Goal: Task Accomplishment & Management: Manage account settings

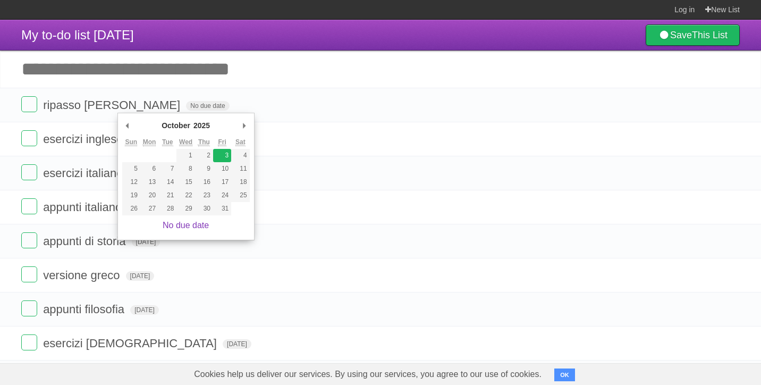
type span "[DATE]"
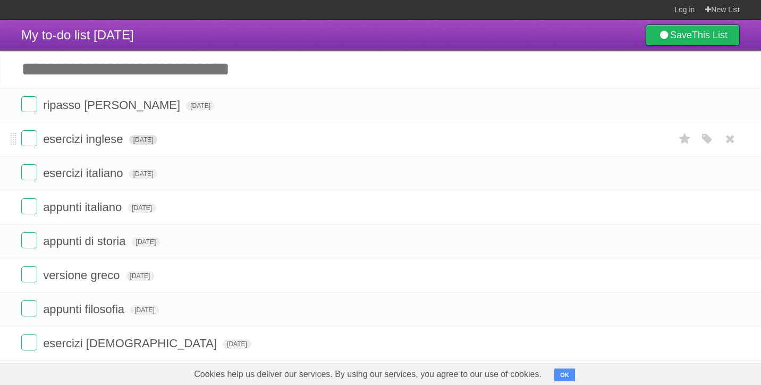
click at [158, 141] on span "[DATE]" at bounding box center [143, 140] width 29 height 10
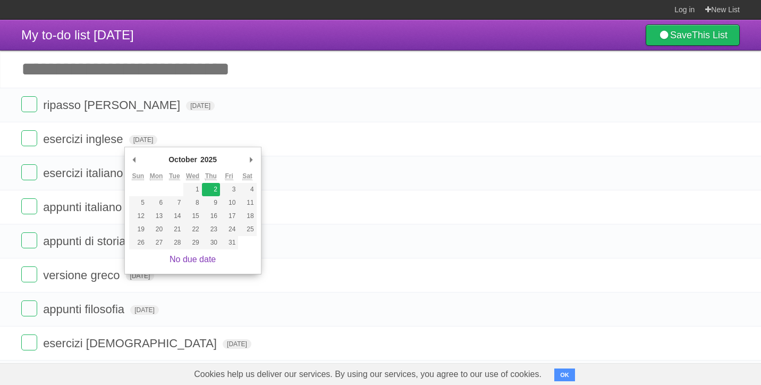
type span "[DATE]"
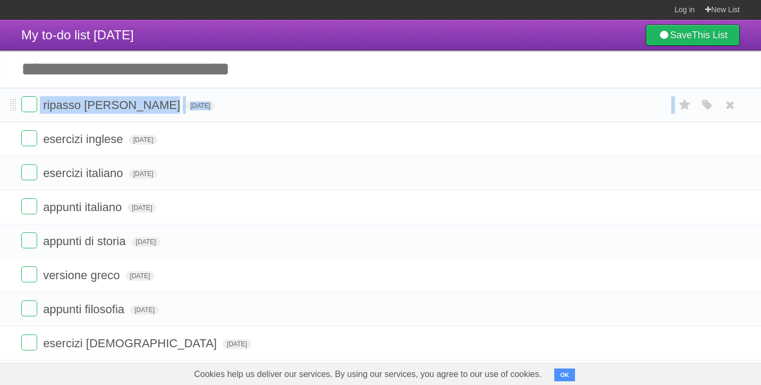
drag, startPoint x: 10, startPoint y: 140, endPoint x: 13, endPoint y: 101, distance: 38.9
click at [13, 101] on ul "ripasso [PERSON_NAME] [DATE] White Red Blue Green Purple Orange esercizi ingles…" at bounding box center [380, 275] width 761 height 375
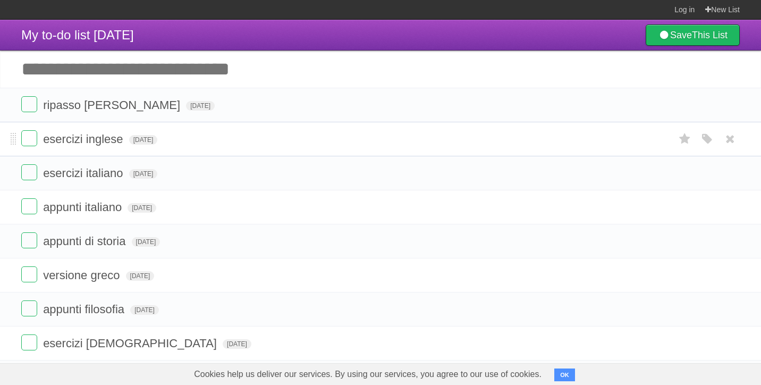
click at [15, 134] on li "esercizi inglese [DATE] White Red Blue Green Purple Orange" at bounding box center [380, 139] width 761 height 35
drag, startPoint x: 13, startPoint y: 137, endPoint x: 10, endPoint y: 102, distance: 35.2
click at [154, 174] on span "[DATE]" at bounding box center [143, 174] width 29 height 10
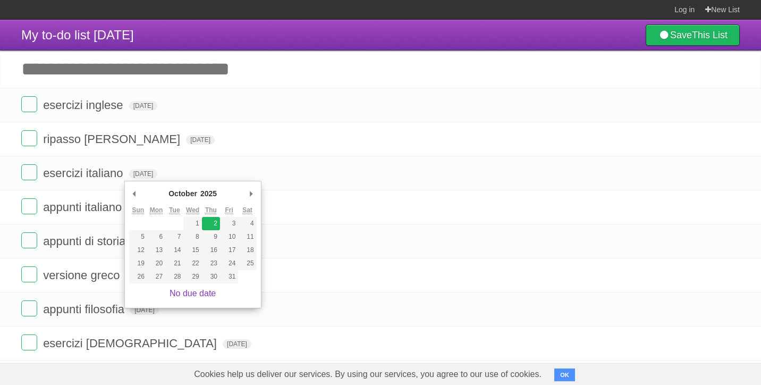
type span "[DATE]"
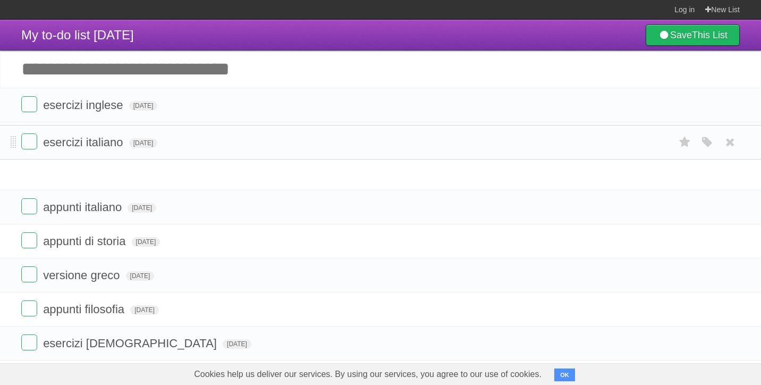
drag, startPoint x: 13, startPoint y: 178, endPoint x: 9, endPoint y: 145, distance: 33.2
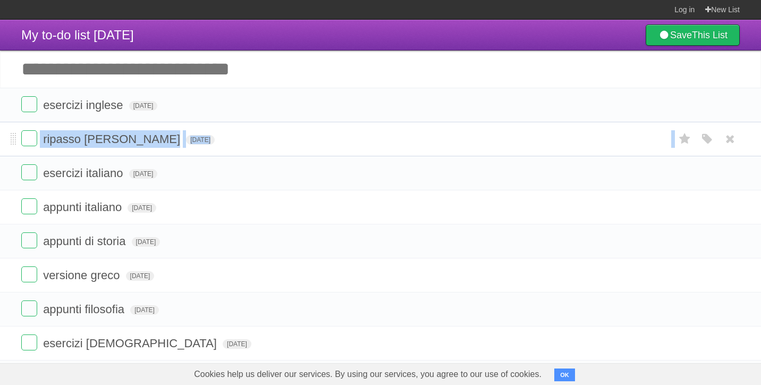
drag, startPoint x: 10, startPoint y: 173, endPoint x: 11, endPoint y: 144, distance: 29.3
click at [11, 144] on ul "esercizi inglese [DATE] White Red Blue Green Purple Orange ripasso [PERSON_NAME…" at bounding box center [380, 275] width 761 height 375
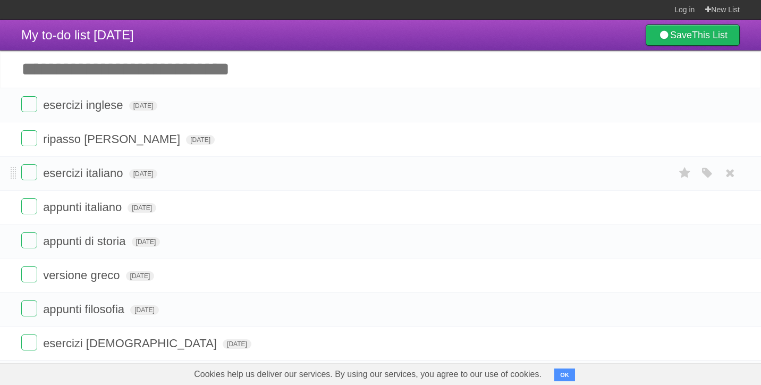
click at [18, 167] on li "esercizi italiano [DATE] White Red Blue Green Purple Orange" at bounding box center [380, 173] width 761 height 35
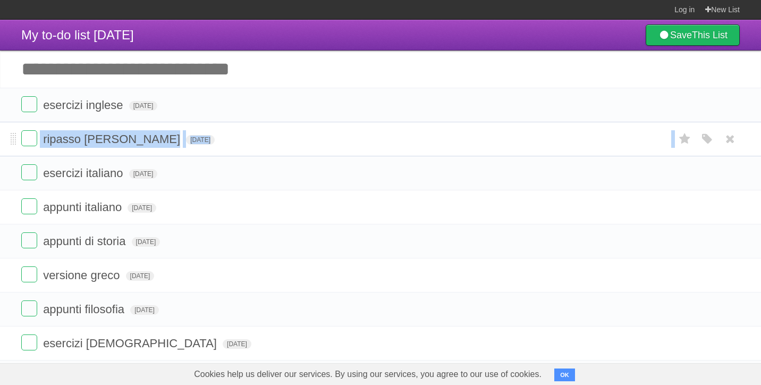
drag, startPoint x: 16, startPoint y: 174, endPoint x: 14, endPoint y: 147, distance: 26.7
click at [14, 147] on ul "esercizi inglese [DATE] White Red Blue Green Purple Orange ripasso [PERSON_NAME…" at bounding box center [380, 275] width 761 height 375
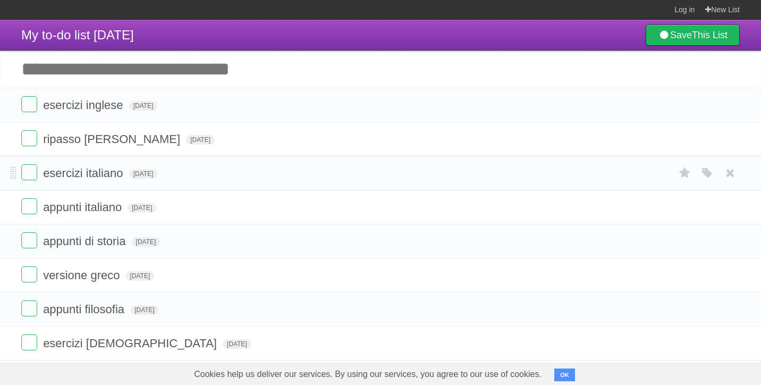
click at [16, 166] on li "esercizi italiano [DATE] White Red Blue Green Purple Orange" at bounding box center [380, 173] width 761 height 35
drag, startPoint x: 12, startPoint y: 176, endPoint x: 7, endPoint y: 137, distance: 39.1
click at [148, 210] on span "[DATE]" at bounding box center [142, 208] width 29 height 10
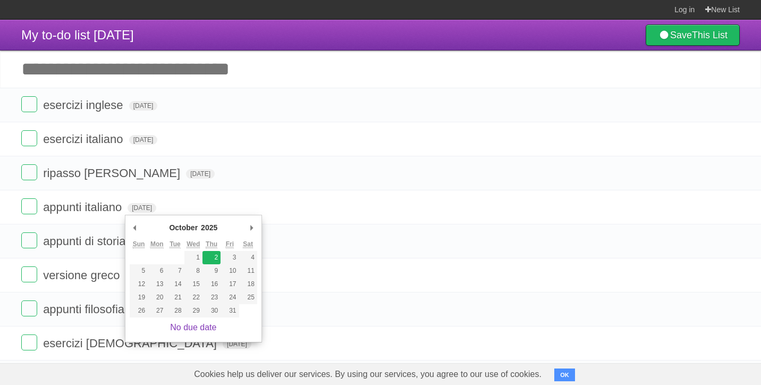
type span "[DATE]"
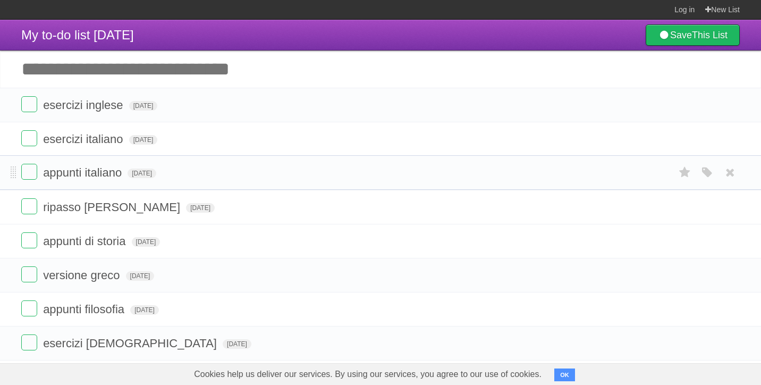
drag, startPoint x: 15, startPoint y: 211, endPoint x: 16, endPoint y: 174, distance: 36.7
click at [161, 242] on span "[DATE]" at bounding box center [146, 242] width 29 height 10
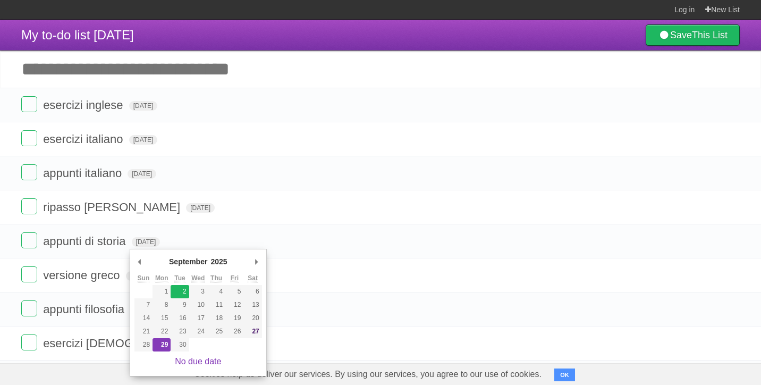
type span "[DATE]"
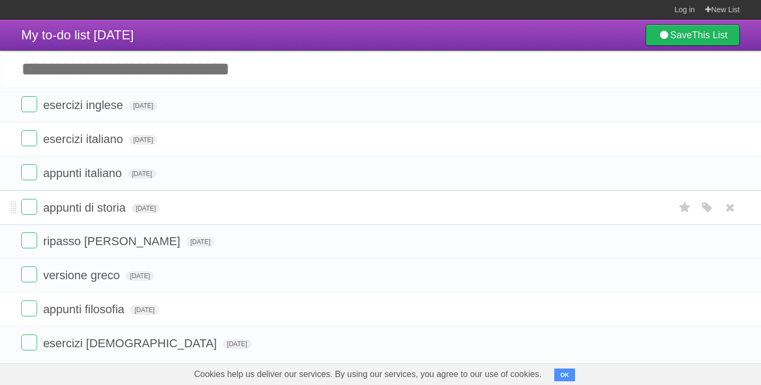
drag, startPoint x: 13, startPoint y: 243, endPoint x: 6, endPoint y: 207, distance: 36.4
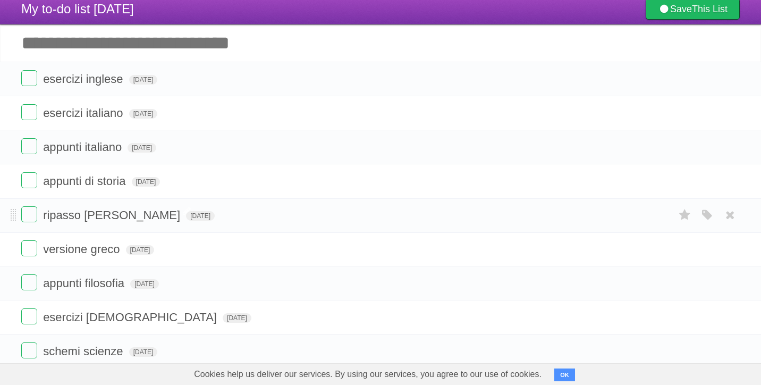
scroll to position [37, 0]
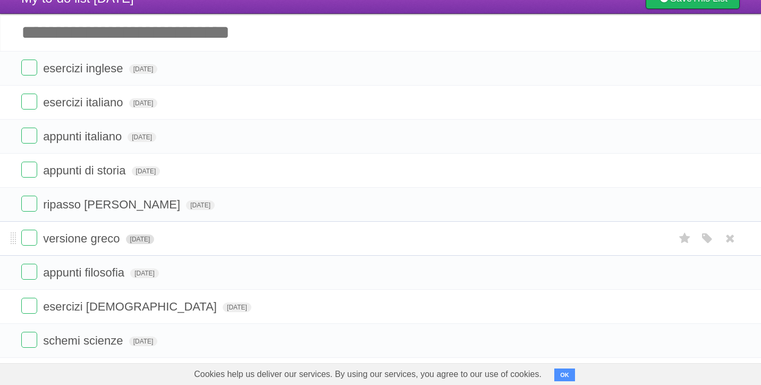
click at [155, 241] on span "[DATE]" at bounding box center [140, 239] width 29 height 10
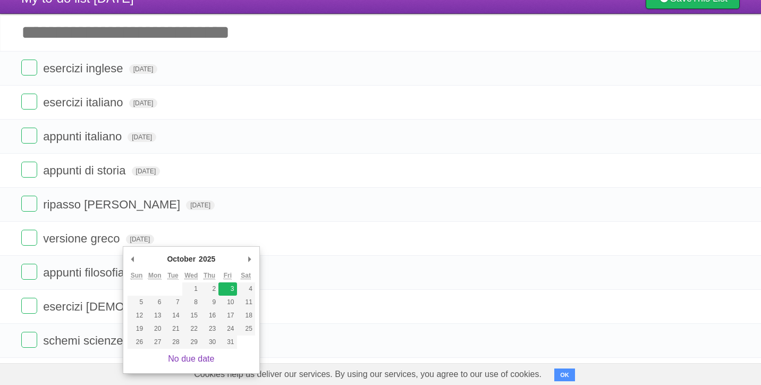
type span "[DATE]"
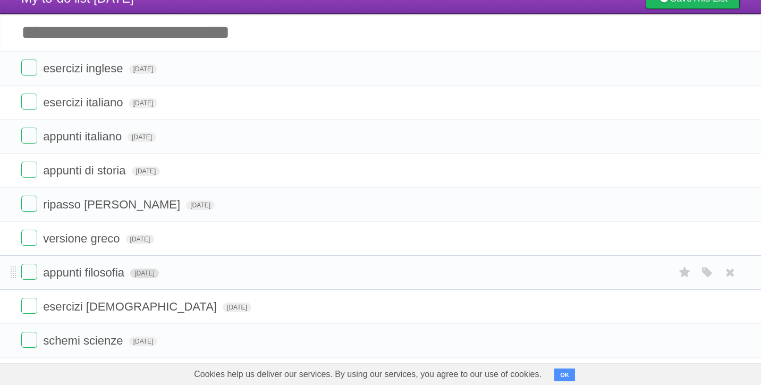
click at [149, 274] on span "[DATE]" at bounding box center [144, 274] width 29 height 10
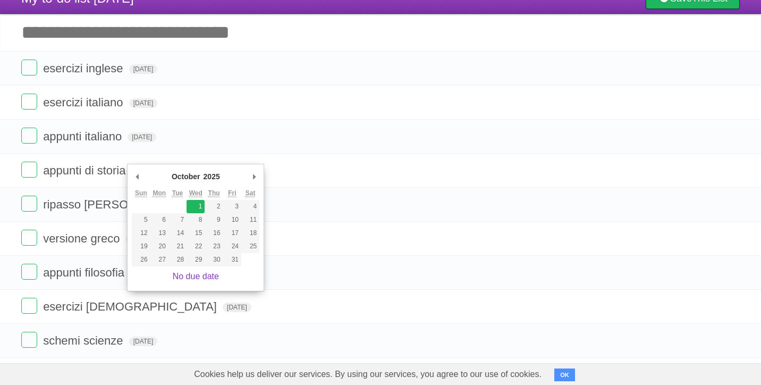
type span "[DATE]"
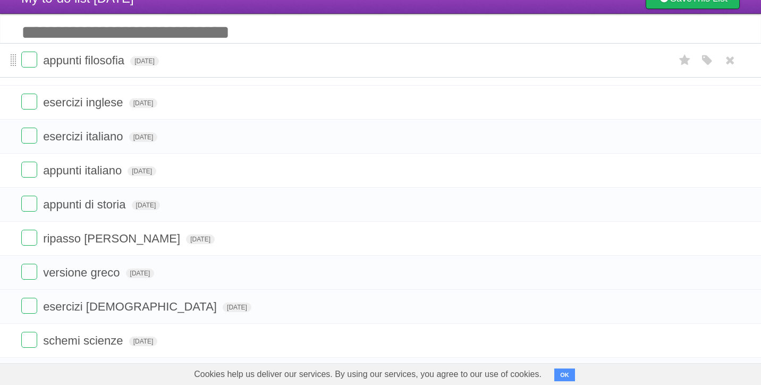
drag, startPoint x: 13, startPoint y: 273, endPoint x: 14, endPoint y: 58, distance: 214.3
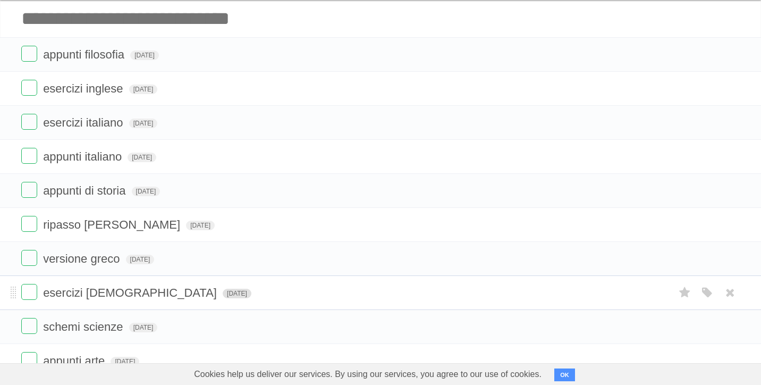
scroll to position [53, 0]
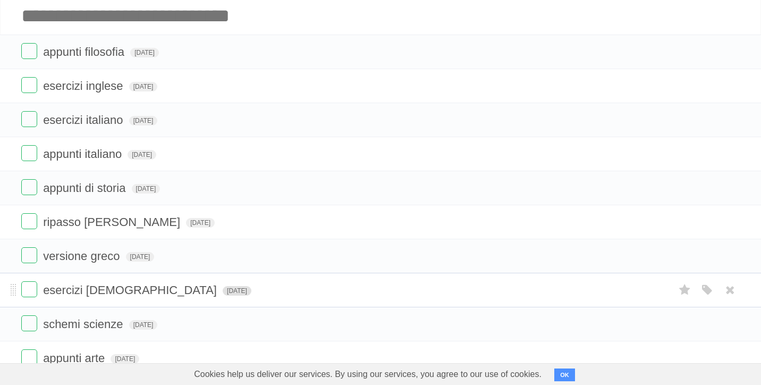
click at [223, 294] on span "[DATE]" at bounding box center [237, 291] width 29 height 10
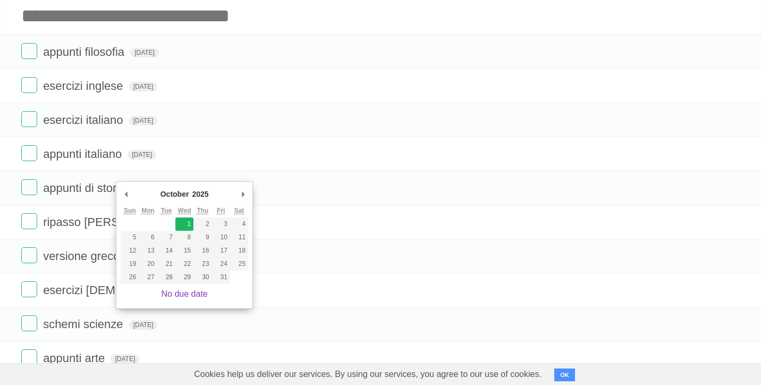
type span "[DATE]"
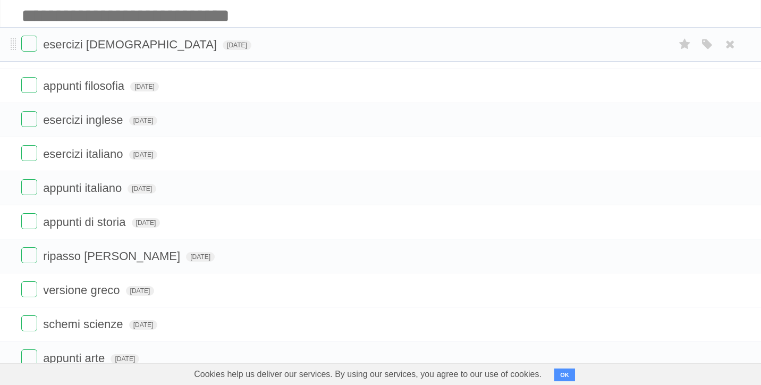
drag, startPoint x: 13, startPoint y: 296, endPoint x: 7, endPoint y: 53, distance: 242.6
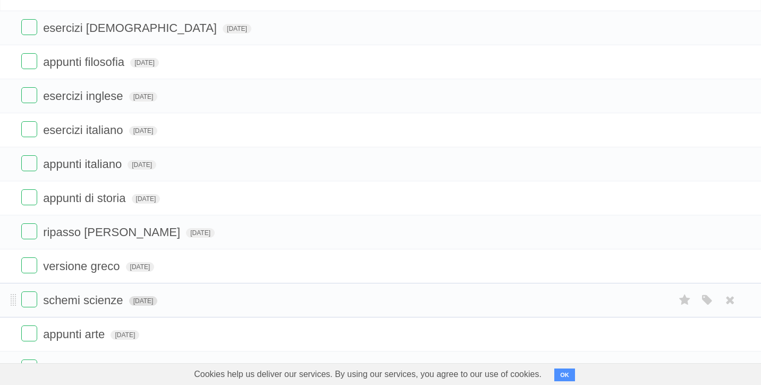
scroll to position [82, 0]
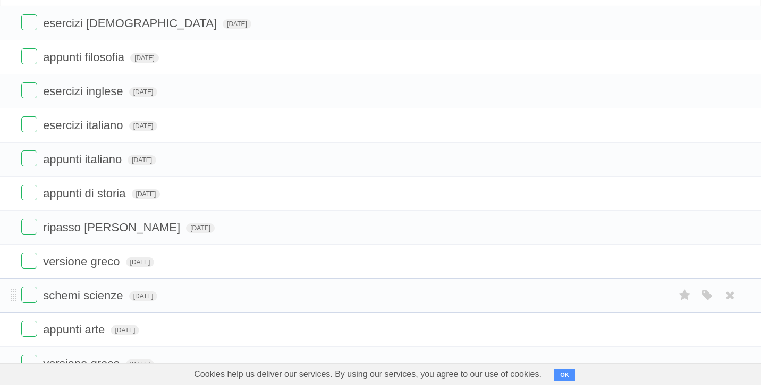
click at [152, 304] on form "schemi scienze [DATE] White Red Blue Green Purple Orange" at bounding box center [380, 296] width 719 height 18
click at [153, 295] on span "[DATE]" at bounding box center [143, 296] width 29 height 10
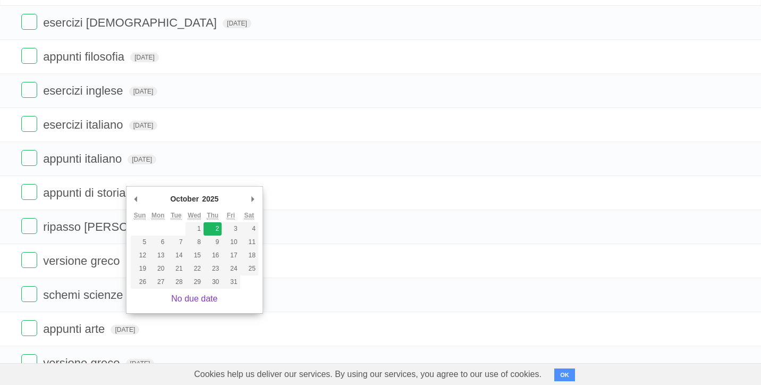
type span "[DATE]"
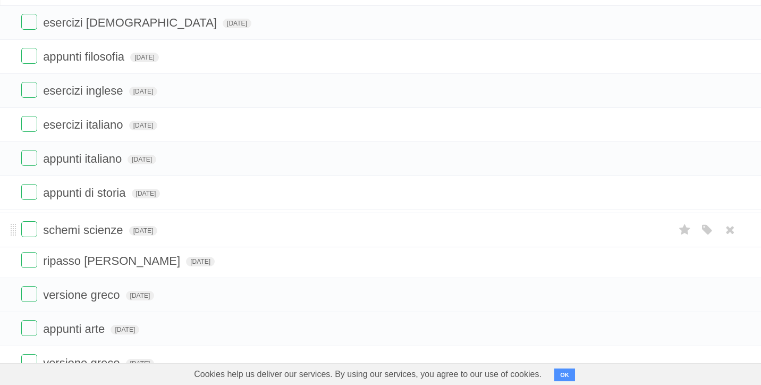
drag, startPoint x: 13, startPoint y: 296, endPoint x: 18, endPoint y: 229, distance: 67.2
click at [139, 329] on span "[DATE]" at bounding box center [125, 330] width 29 height 10
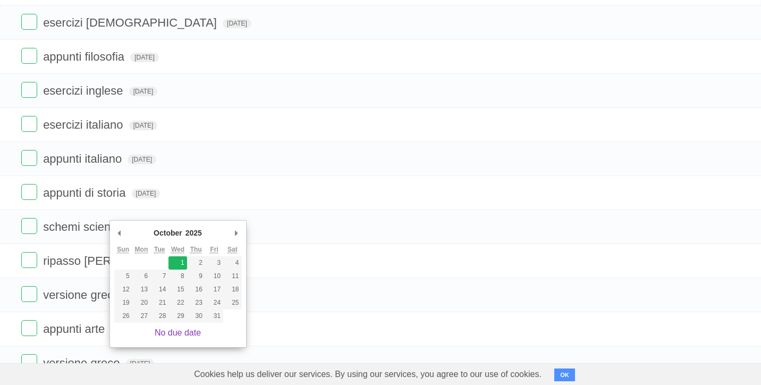
type span "[DATE]"
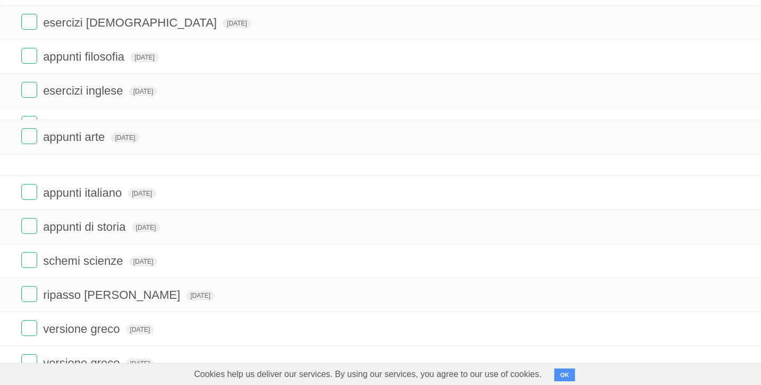
scroll to position [0, 0]
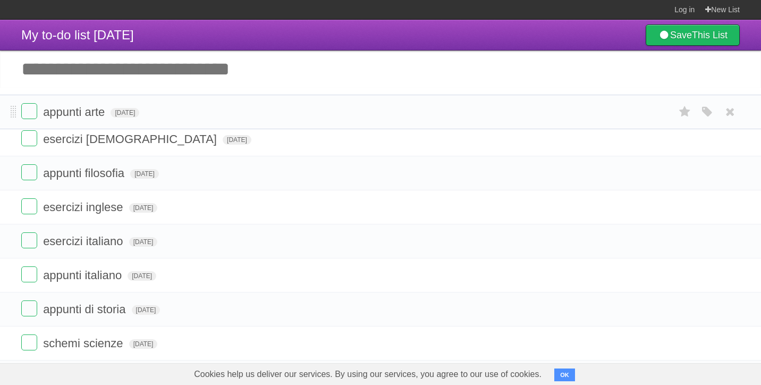
drag, startPoint x: 12, startPoint y: 330, endPoint x: 37, endPoint y: 111, distance: 220.6
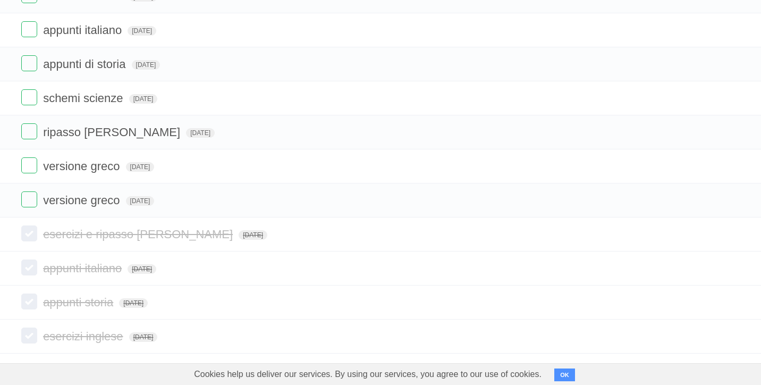
scroll to position [246, 0]
click at [155, 202] on span "[DATE]" at bounding box center [140, 200] width 29 height 10
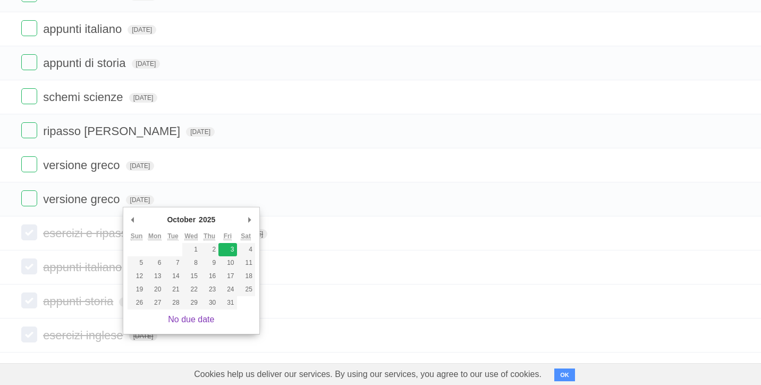
type span "[DATE]"
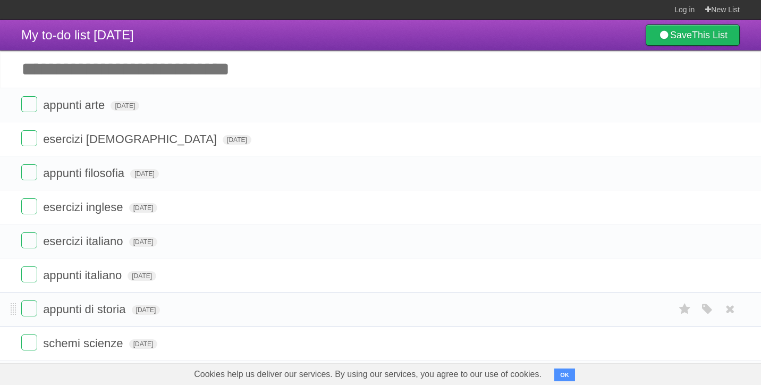
scroll to position [0, 0]
